Goal: Task Accomplishment & Management: Manage account settings

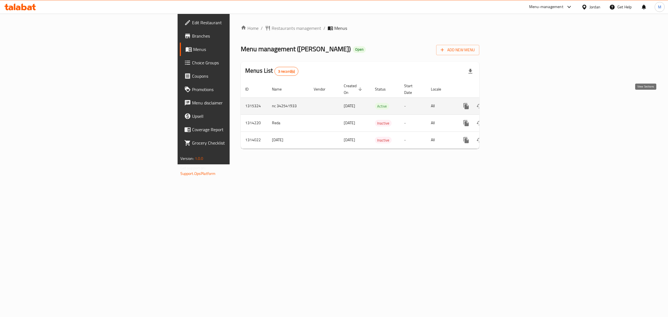
click at [510, 103] on icon "enhanced table" at bounding box center [506, 106] width 7 height 7
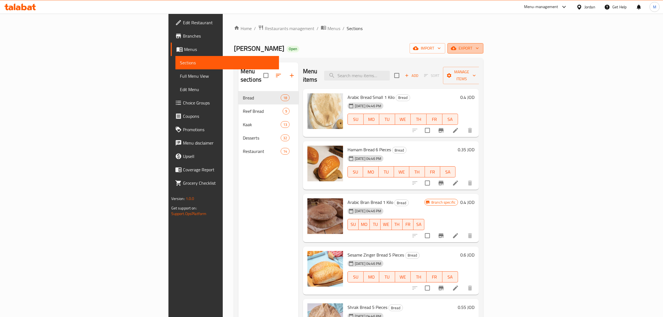
click at [479, 49] on span "export" at bounding box center [465, 48] width 27 height 7
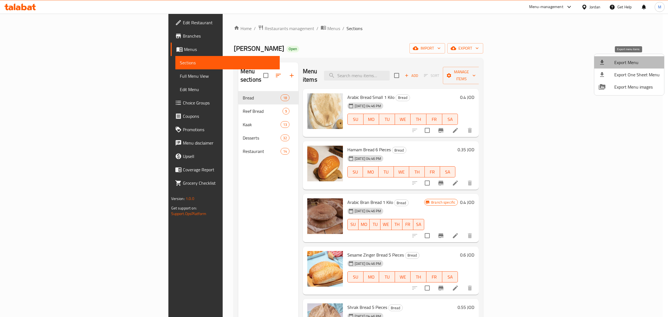
click at [631, 60] on span "Export Menu" at bounding box center [636, 62] width 45 height 7
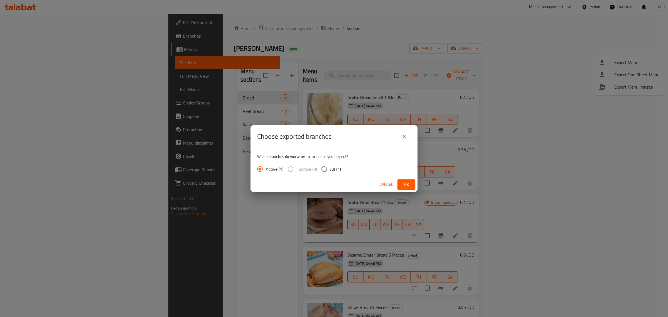
drag, startPoint x: 314, startPoint y: 170, endPoint x: 323, endPoint y: 169, distance: 9.5
click at [314, 170] on span "Inactive (0)" at bounding box center [306, 169] width 21 height 7
click at [328, 168] on input "All (1)" at bounding box center [324, 169] width 12 height 12
radio input "true"
click at [406, 184] on span "Ok" at bounding box center [406, 184] width 9 height 7
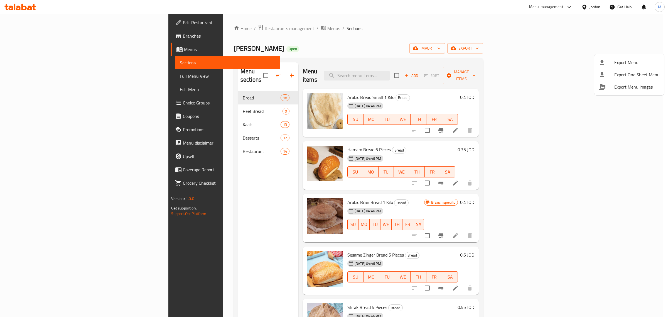
click at [476, 206] on div at bounding box center [334, 158] width 668 height 317
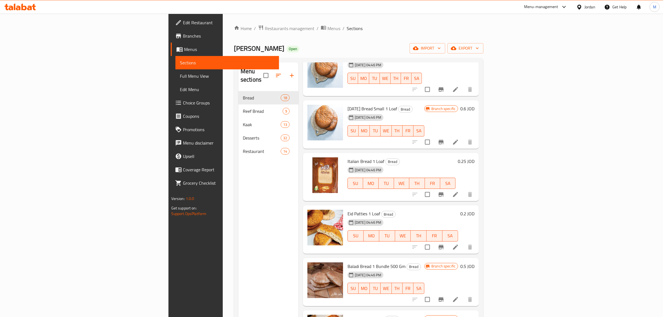
scroll to position [641, 0]
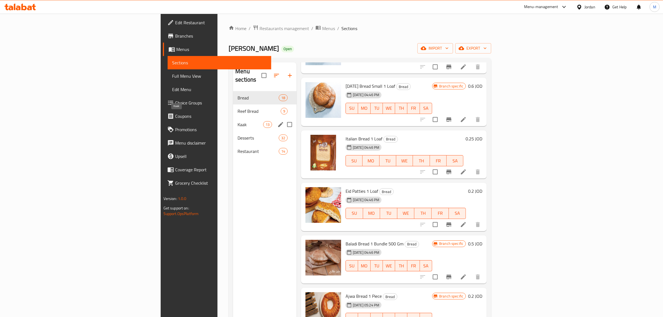
click at [237, 108] on span "Reef Bread" at bounding box center [258, 111] width 43 height 7
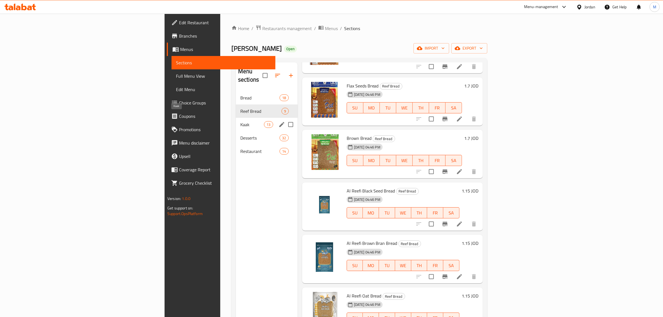
click at [236, 118] on div "Kaak 13" at bounding box center [267, 124] width 62 height 13
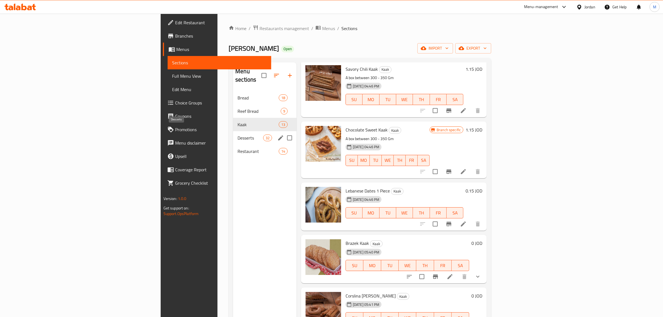
click at [237, 134] on span "Desserts" at bounding box center [249, 137] width 25 height 7
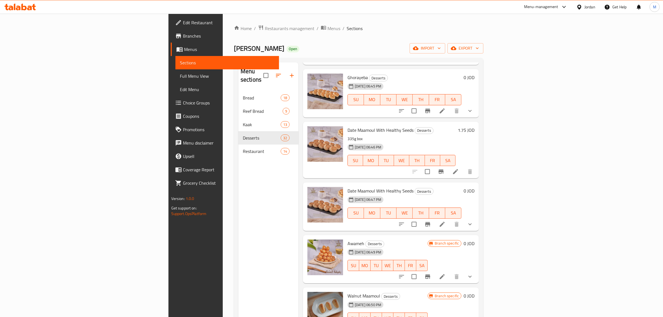
scroll to position [1357, 0]
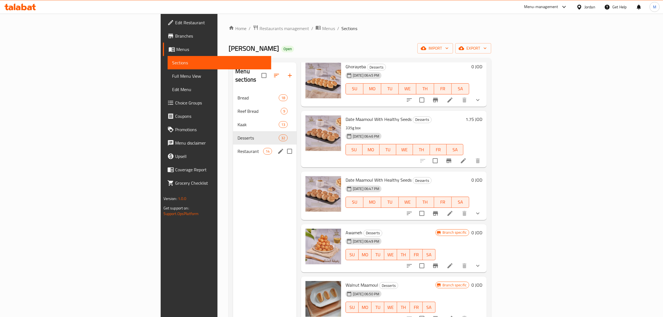
click at [237, 148] on span "Restaurant" at bounding box center [249, 151] width 25 height 7
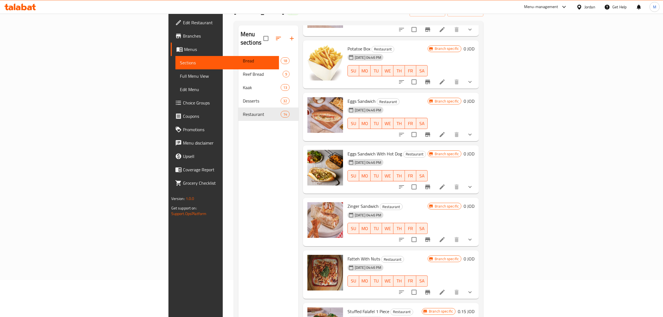
scroll to position [78, 0]
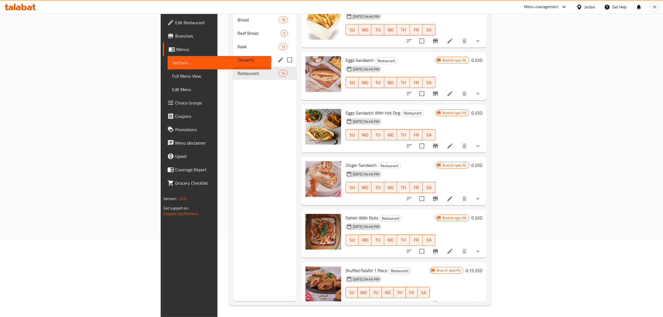
click at [237, 57] on span "Desserts" at bounding box center [249, 60] width 25 height 7
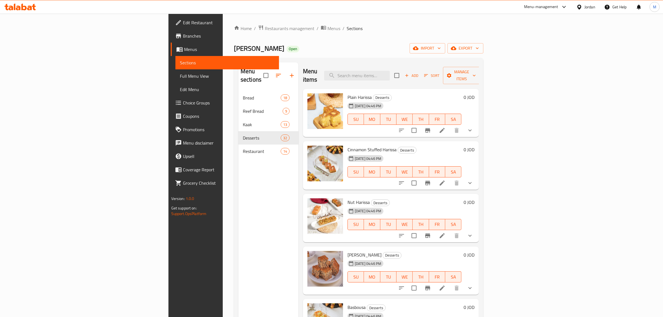
click at [429, 77] on div "Menu items Add Sort Manage items" at bounding box center [391, 75] width 176 height 26
click at [390, 75] on input "search" at bounding box center [357, 76] width 66 height 10
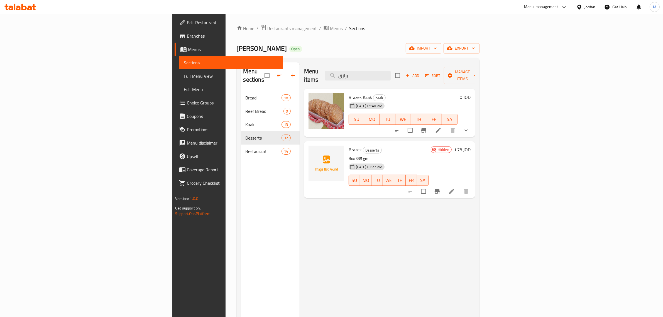
type input "برازق"
click at [469, 127] on icon "show more" at bounding box center [466, 130] width 7 height 7
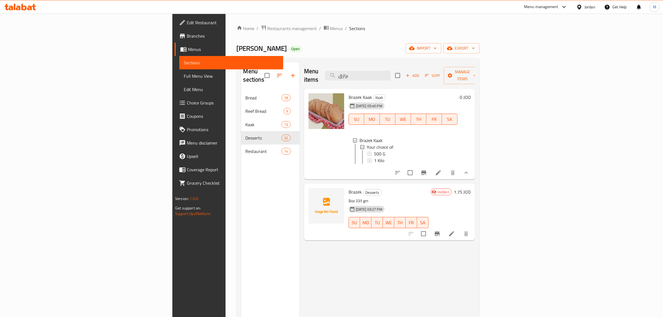
click at [342, 281] on div "Menu items برازق Add Sort Manage items Brazek Kaak Kaak [DATE] 05:40 PM SU MO T…" at bounding box center [387, 220] width 175 height 317
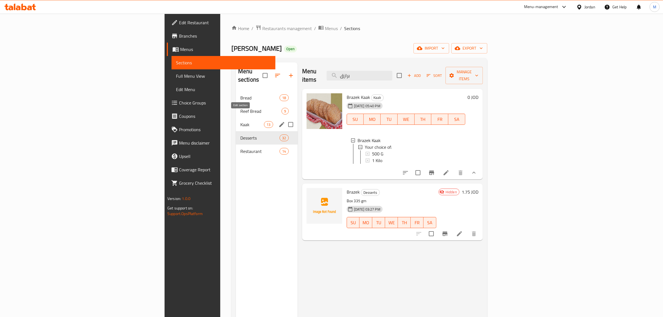
click at [279, 122] on icon "edit" at bounding box center [281, 124] width 5 height 5
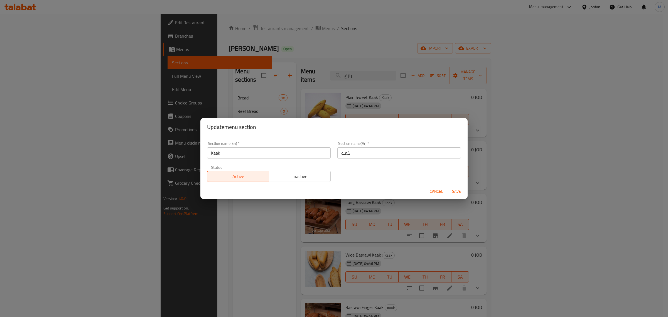
click at [340, 151] on input "كعك" at bounding box center [399, 152] width 124 height 11
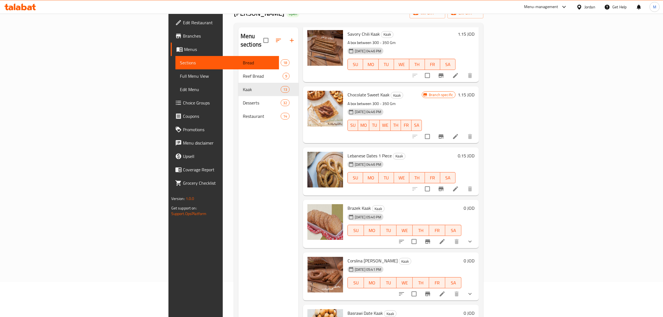
scroll to position [78, 0]
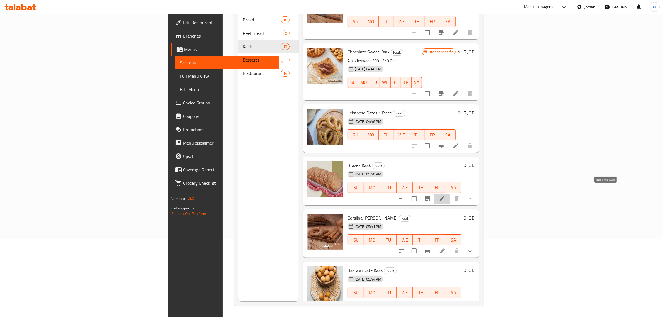
click at [445, 195] on icon at bounding box center [442, 198] width 7 height 7
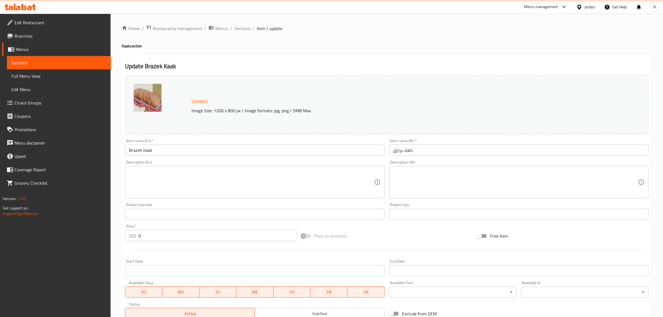
click at [417, 151] on input "كعك برازق" at bounding box center [518, 149] width 259 height 11
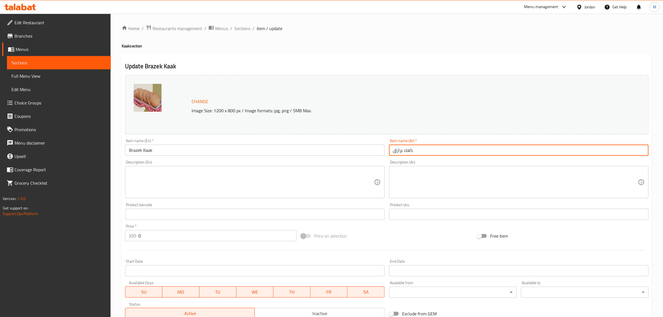
click at [417, 151] on input "كعك برازق" at bounding box center [518, 149] width 259 height 11
click at [410, 149] on input "كعك برازق" at bounding box center [518, 149] width 259 height 11
click at [413, 152] on input "كعك برازق" at bounding box center [518, 149] width 259 height 11
drag, startPoint x: 412, startPoint y: 151, endPoint x: 389, endPoint y: 150, distance: 23.1
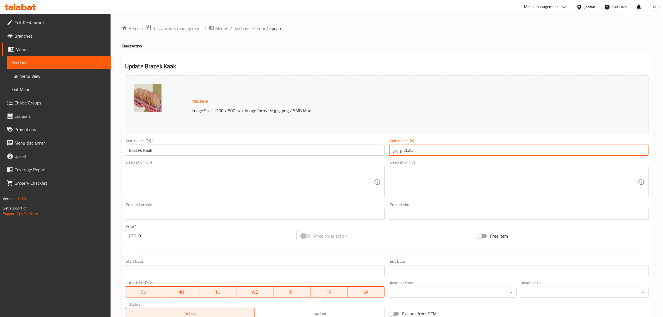
click at [389, 150] on input "كعك برازق" at bounding box center [518, 149] width 259 height 11
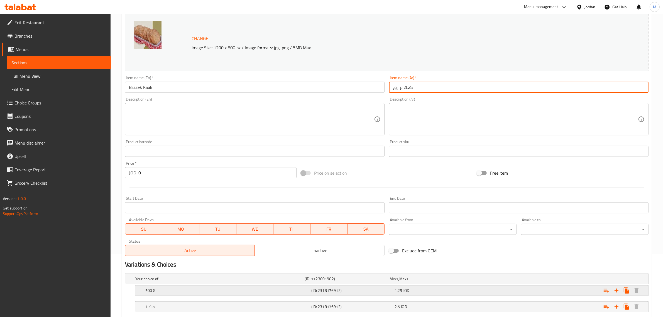
scroll to position [97, 0]
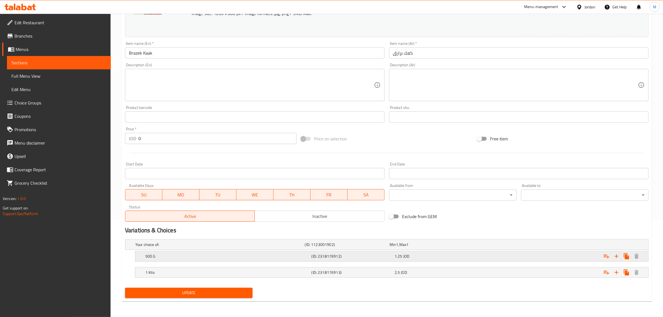
click at [294, 258] on h5 "500 G" at bounding box center [227, 256] width 164 height 6
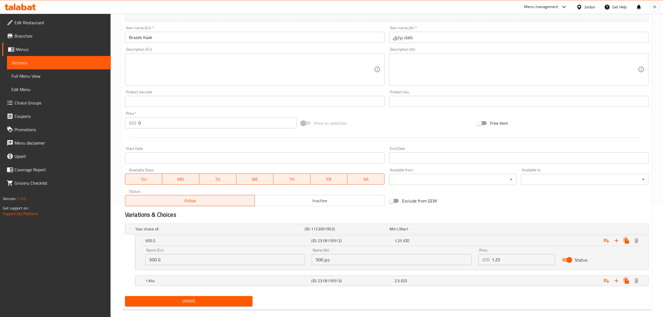
scroll to position [121, 0]
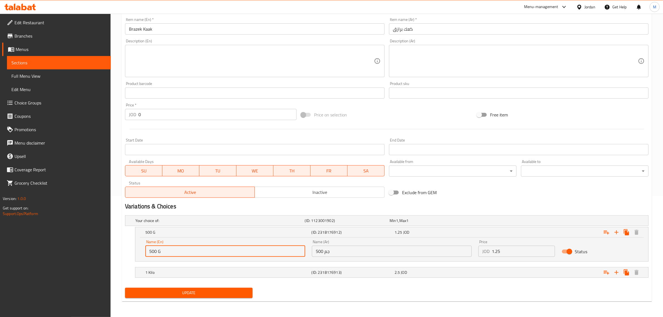
click at [171, 253] on input "500 G" at bounding box center [225, 251] width 160 height 11
drag, startPoint x: 204, startPoint y: 252, endPoint x: 146, endPoint y: 250, distance: 57.7
click at [146, 250] on input "500 G" at bounding box center [225, 251] width 160 height 11
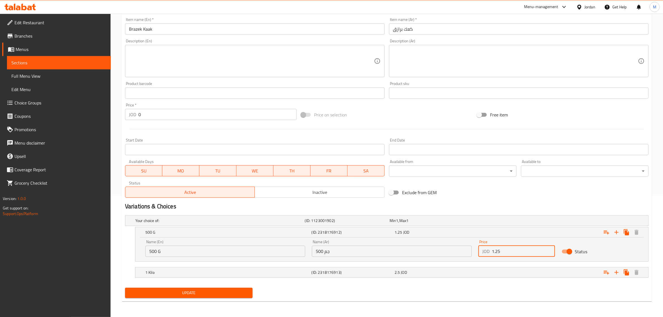
click at [500, 249] on input "1.25" at bounding box center [523, 251] width 63 height 11
drag, startPoint x: 488, startPoint y: 251, endPoint x: 481, endPoint y: 252, distance: 7.0
click at [481, 252] on div "JOD 1.25 Price" at bounding box center [516, 251] width 77 height 11
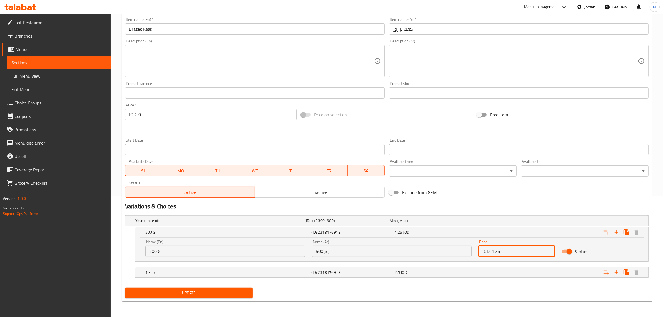
click at [489, 253] on p "JOD" at bounding box center [485, 251] width 7 height 7
click at [485, 251] on p "JOD" at bounding box center [485, 251] width 7 height 7
copy p "JOD"
click at [171, 269] on h5 "1 Kilo" at bounding box center [227, 272] width 164 height 6
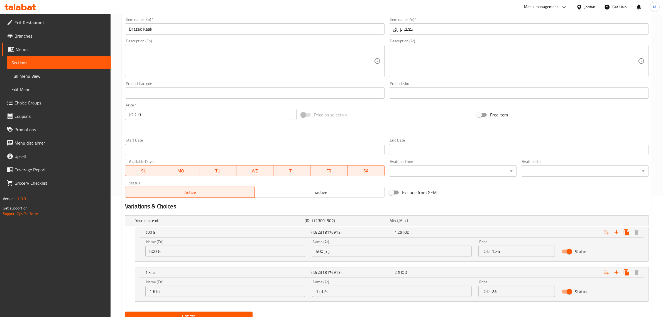
click at [170, 287] on input "1 Kilo" at bounding box center [225, 291] width 160 height 11
drag, startPoint x: 500, startPoint y: 290, endPoint x: 489, endPoint y: 292, distance: 11.3
click at [489, 292] on div "JOD 2.5 Price" at bounding box center [516, 291] width 77 height 11
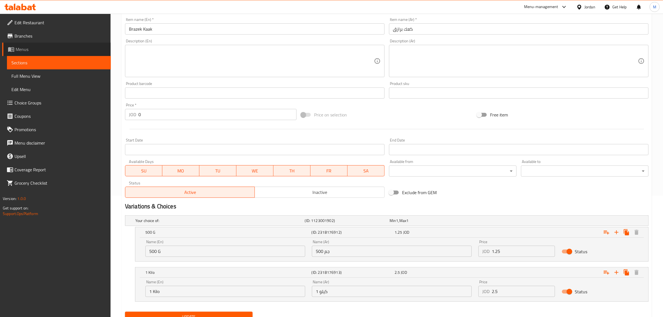
click at [55, 47] on span "Menus" at bounding box center [61, 49] width 91 height 7
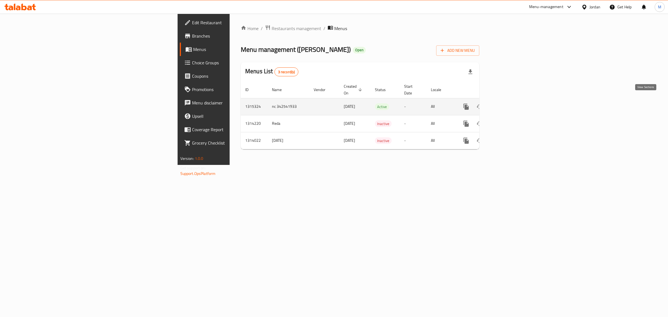
click at [510, 103] on icon "enhanced table" at bounding box center [506, 106] width 7 height 7
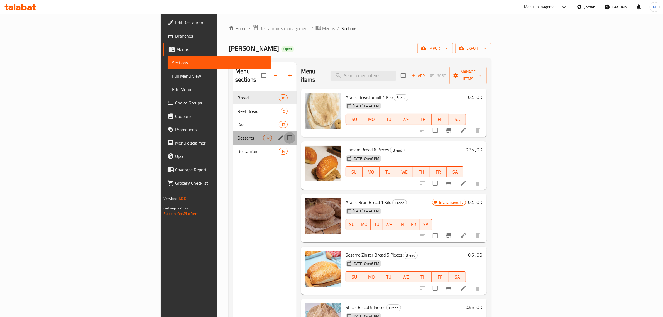
click at [284, 132] on input "Menu sections" at bounding box center [290, 138] width 12 height 12
checkbox input "true"
click at [278, 135] on icon "edit" at bounding box center [280, 137] width 5 height 5
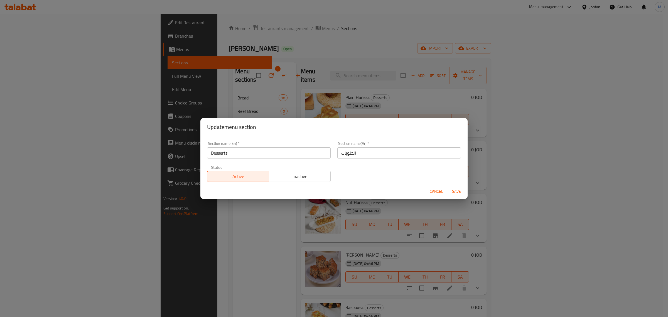
click at [226, 149] on input "Desserts" at bounding box center [269, 152] width 124 height 11
click at [433, 190] on span "Cancel" at bounding box center [436, 191] width 13 height 7
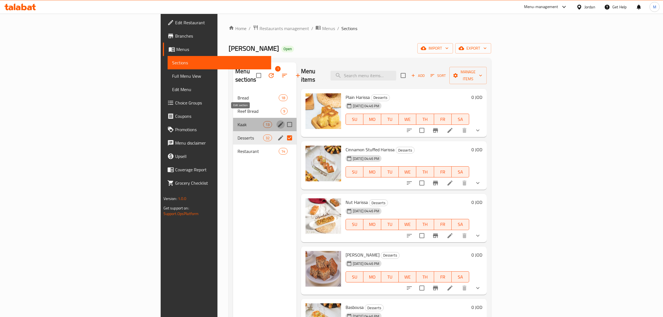
click at [277, 121] on icon "edit" at bounding box center [280, 124] width 7 height 7
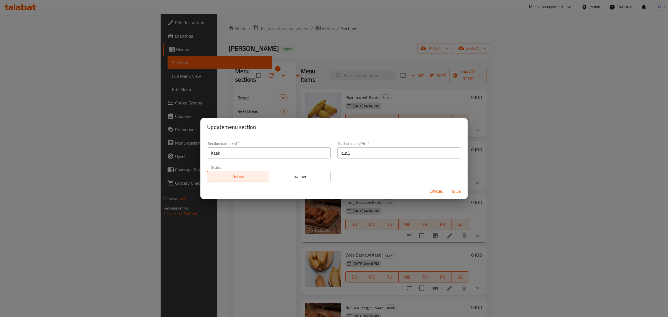
click at [237, 156] on input "Kaak" at bounding box center [269, 152] width 124 height 11
click at [236, 159] on div "Section name(En)   * Kaak Section name(En) *" at bounding box center [269, 150] width 130 height 24
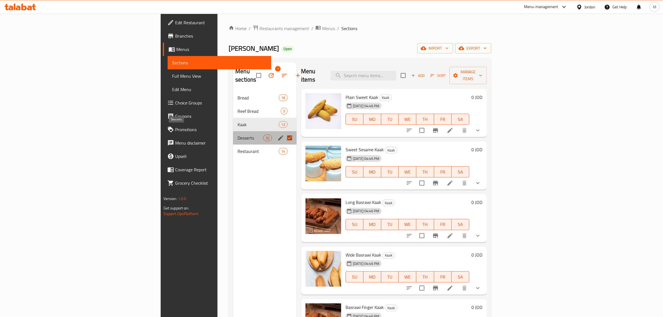
click at [237, 134] on span "Desserts" at bounding box center [249, 137] width 25 height 7
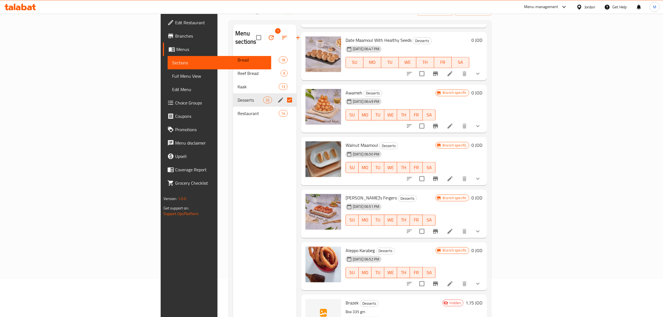
scroll to position [78, 0]
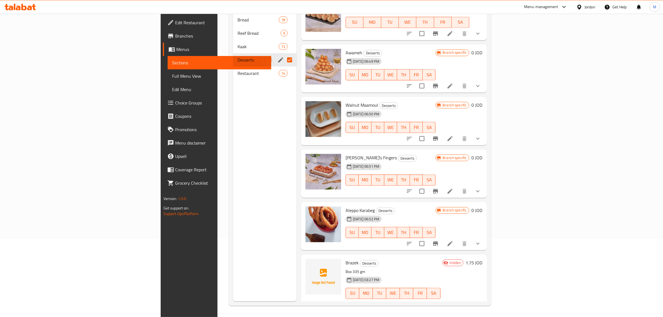
click at [345, 258] on span "Brazek" at bounding box center [351, 262] width 13 height 8
copy span "Brazek"
click at [467, 301] on icon at bounding box center [463, 304] width 7 height 7
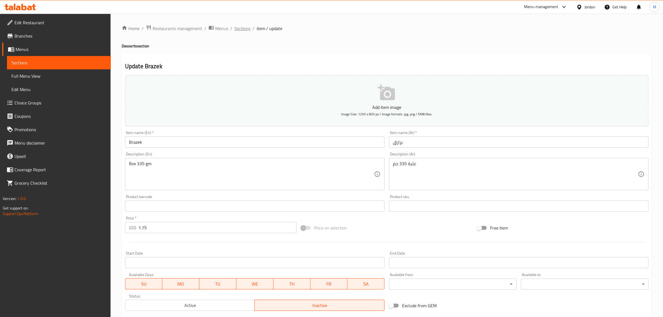
click at [242, 29] on span "Sections" at bounding box center [242, 28] width 16 height 7
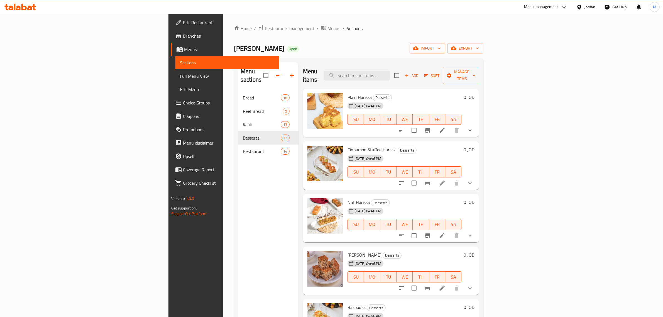
click at [589, 8] on div "Jordan" at bounding box center [589, 7] width 11 height 6
click at [538, 141] on div "[GEOGRAPHIC_DATA]" at bounding box center [535, 145] width 46 height 13
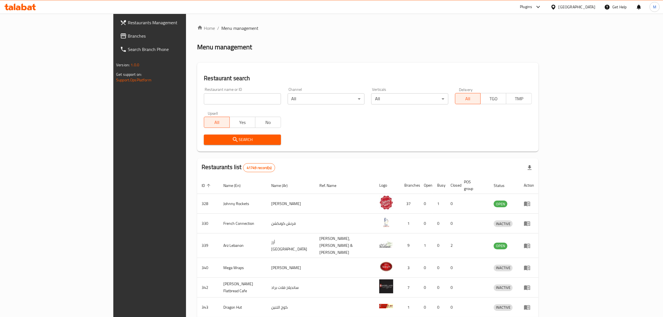
click at [128, 38] on span "Branches" at bounding box center [174, 36] width 92 height 7
